Goal: Information Seeking & Learning: Understand process/instructions

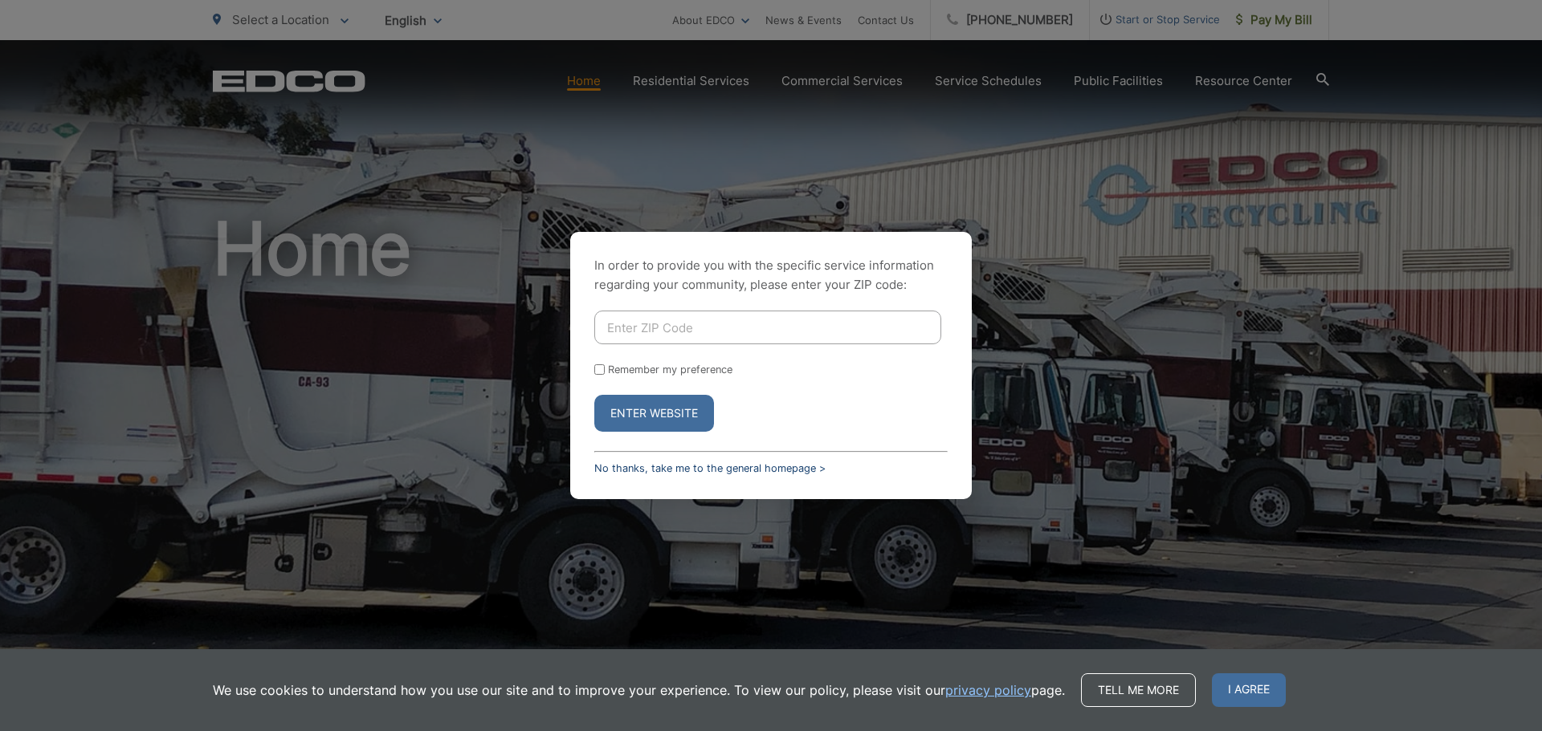
click at [739, 469] on link "No thanks, take me to the general homepage >" at bounding box center [709, 468] width 231 height 12
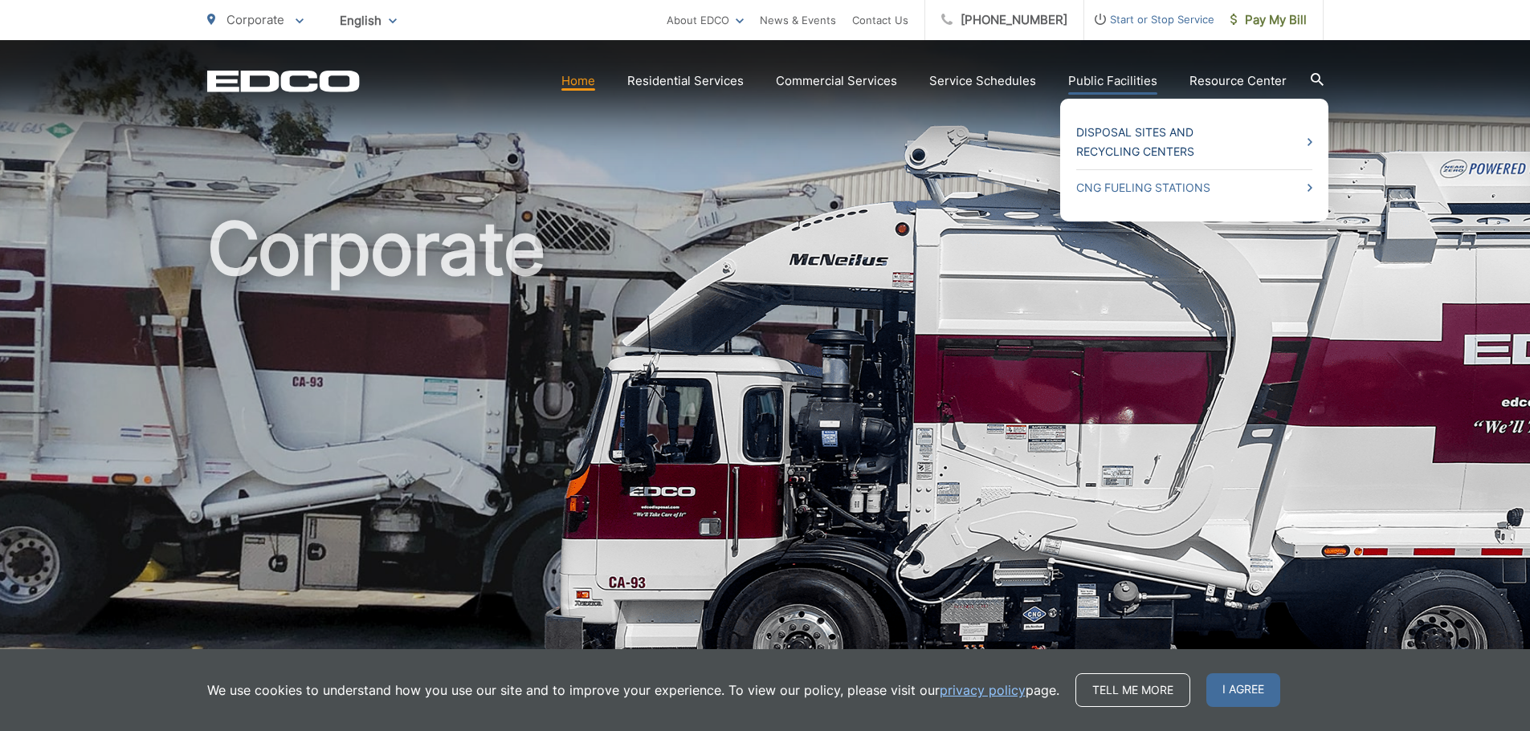
click at [1310, 141] on icon at bounding box center [1309, 142] width 5 height 8
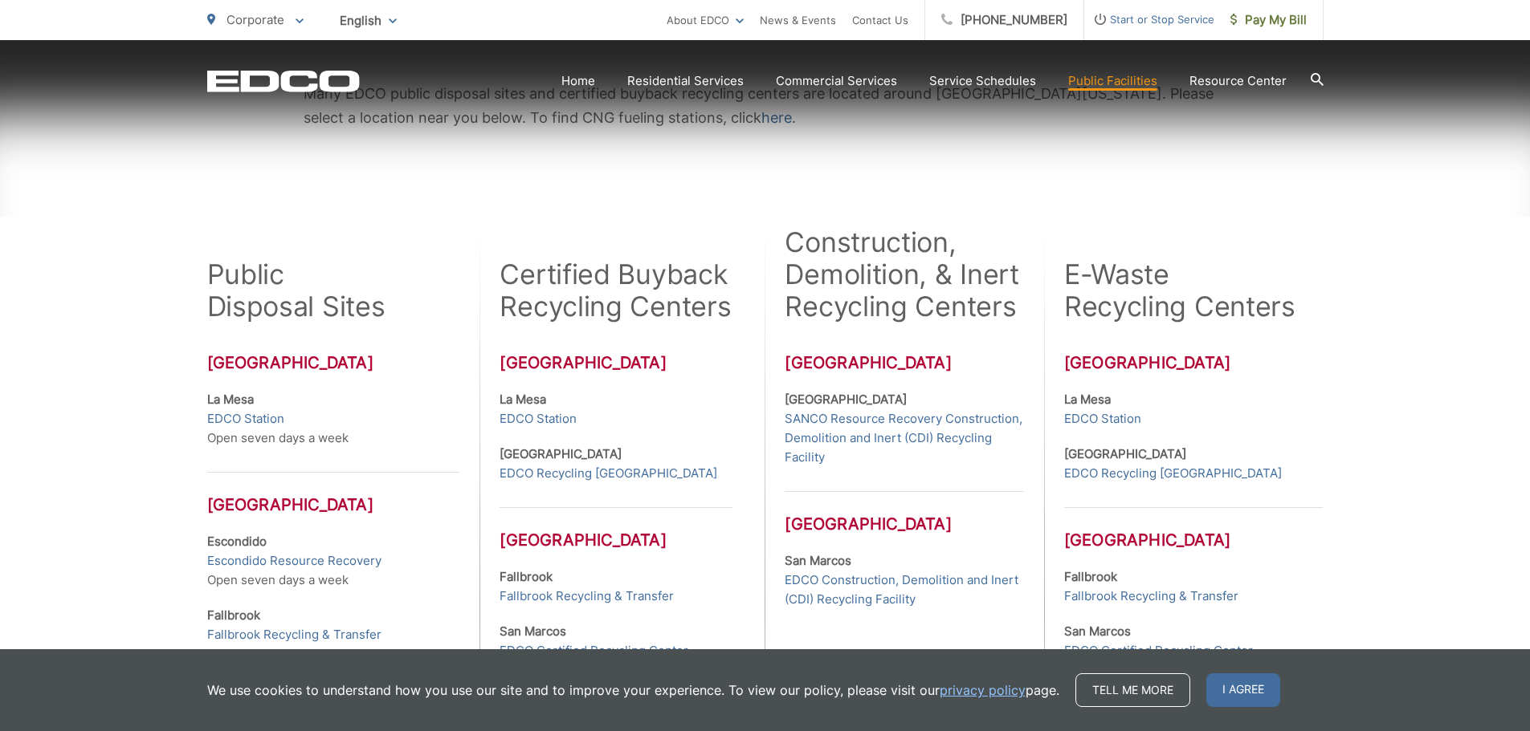
scroll to position [562, 0]
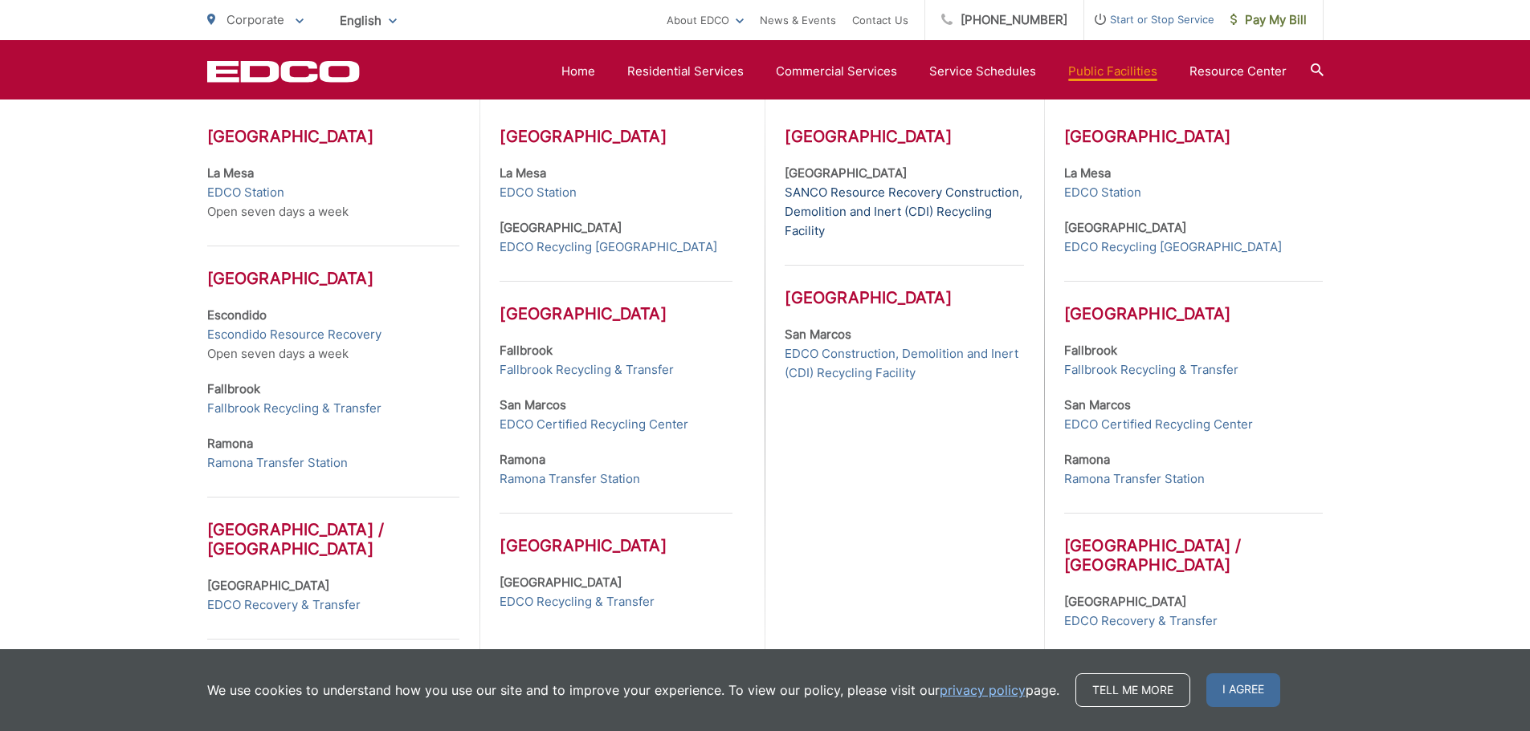
click at [829, 189] on link "SANCO Resource Recovery Construction, Demolition and Inert (CDI) Recycling Faci…" at bounding box center [903, 212] width 238 height 58
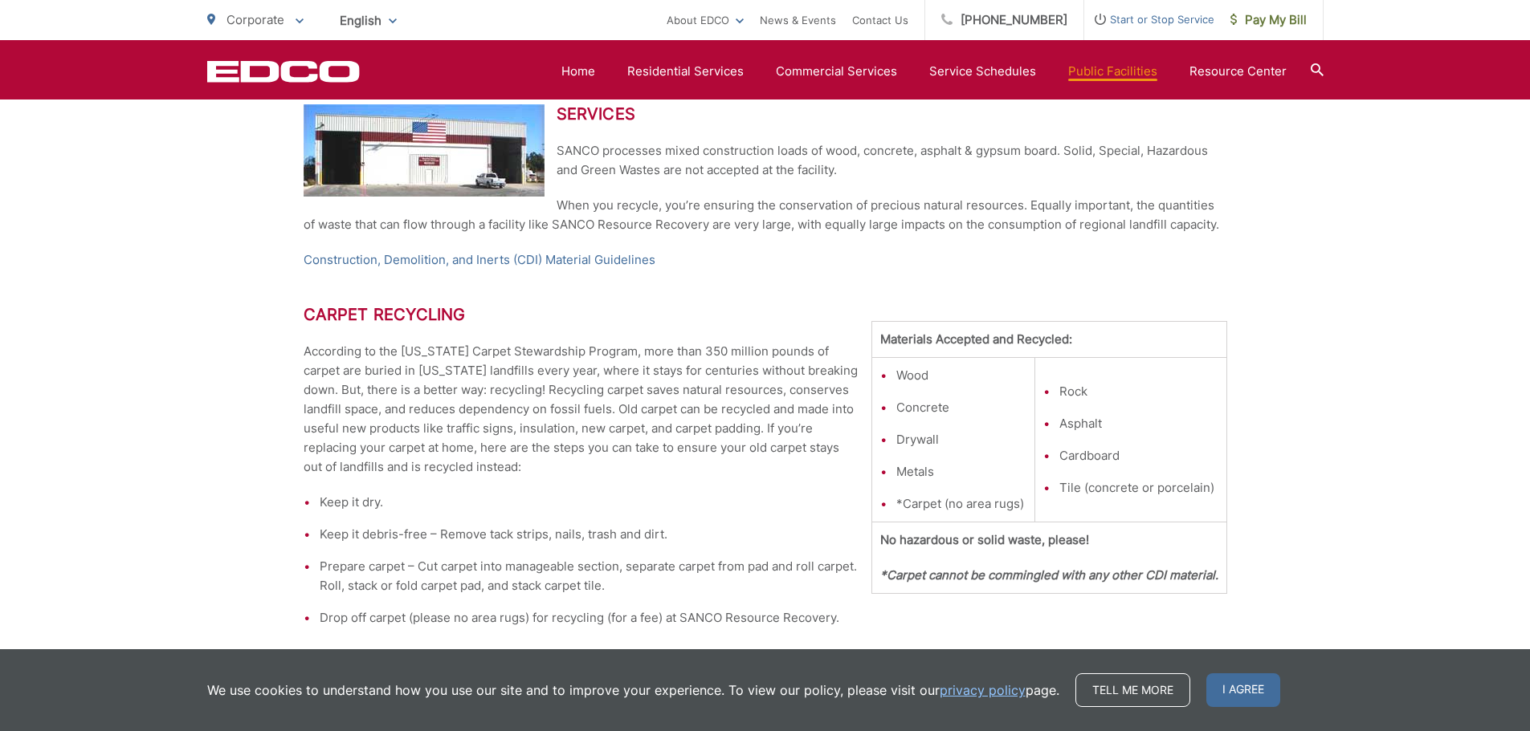
scroll to position [714, 0]
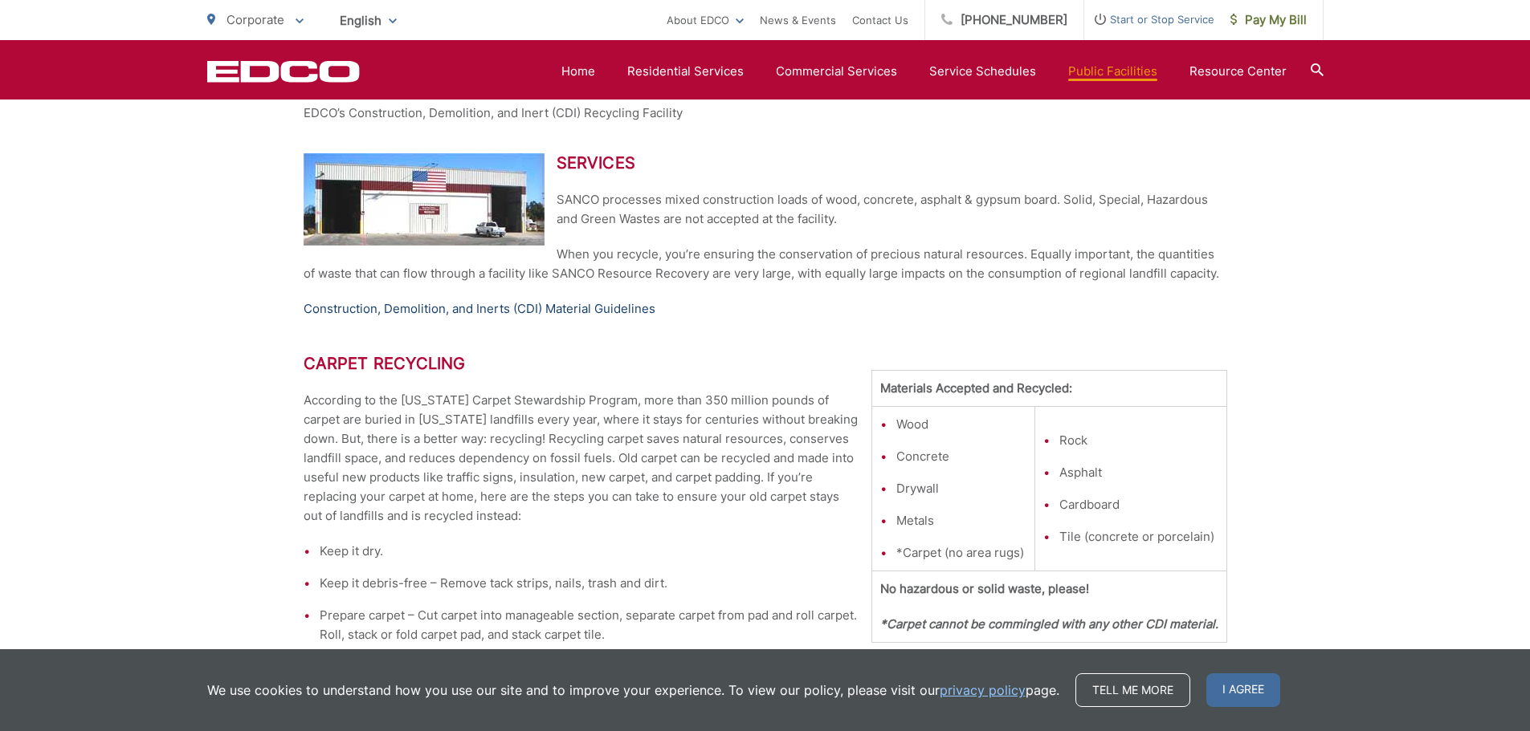
click at [580, 305] on link "Construction, Demolition, and Inerts (CDI) Material Guidelines" at bounding box center [479, 308] width 352 height 19
